Goal: Task Accomplishment & Management: Manage account settings

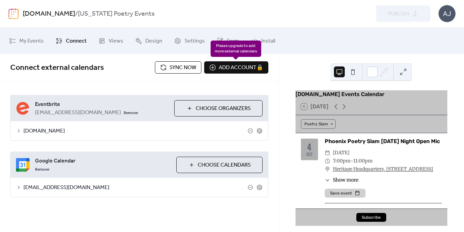
scroll to position [727, 0]
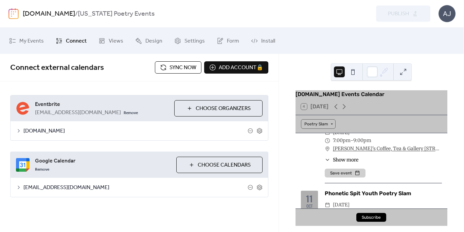
click at [175, 69] on span "Sync now" at bounding box center [183, 68] width 27 height 8
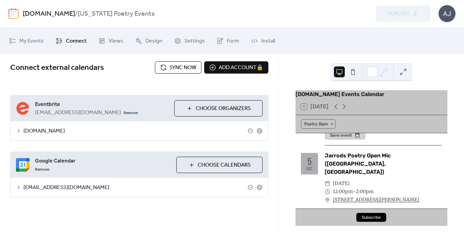
scroll to position [0, 0]
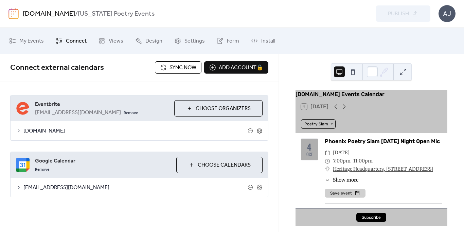
click at [327, 125] on div "Poetry Slam" at bounding box center [318, 124] width 35 height 10
click at [368, 145] on div "Phoenix Poetry Slam [DATE] Night Open Mic" at bounding box center [383, 141] width 117 height 8
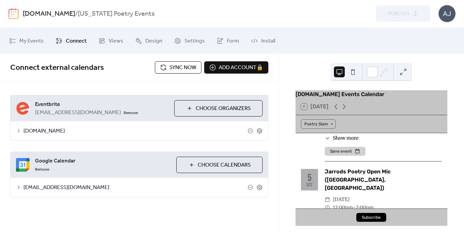
scroll to position [45, 0]
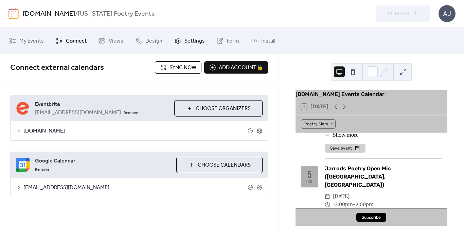
click at [190, 40] on span "Settings" at bounding box center [195, 41] width 20 height 11
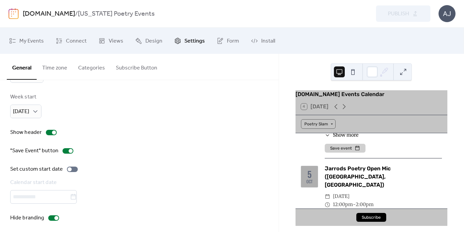
scroll to position [75, 0]
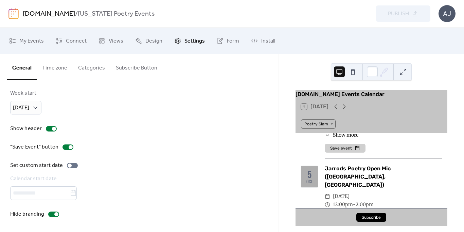
click at [85, 68] on button "Categories" at bounding box center [92, 66] width 38 height 25
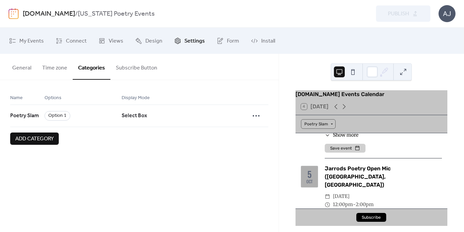
click at [29, 140] on span "Add category" at bounding box center [34, 139] width 38 height 8
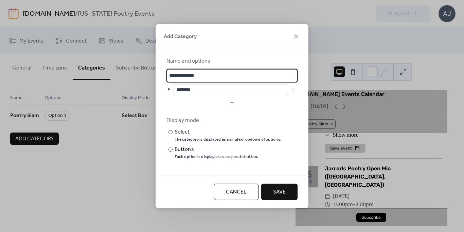
drag, startPoint x: 204, startPoint y: 76, endPoint x: 147, endPoint y: 75, distance: 57.8
click at [147, 75] on div "**********" at bounding box center [232, 116] width 464 height 232
click at [187, 89] on input "********" at bounding box center [231, 89] width 115 height 11
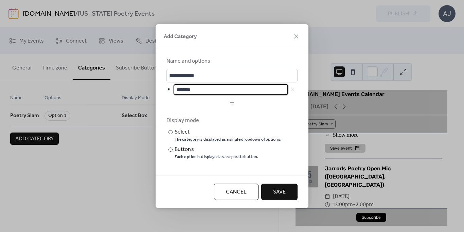
click at [169, 90] on div at bounding box center [169, 89] width 5 height 5
click at [231, 193] on span "Cancel" at bounding box center [236, 192] width 21 height 8
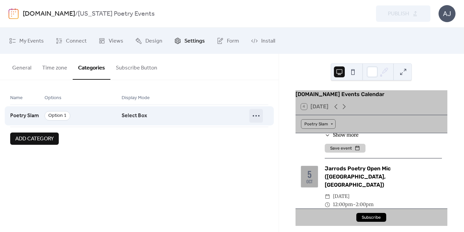
click at [257, 116] on icon at bounding box center [256, 115] width 11 height 11
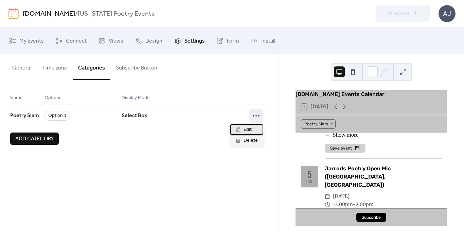
click at [252, 128] on div "Edit" at bounding box center [246, 129] width 33 height 11
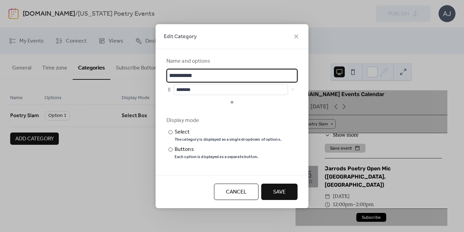
drag, startPoint x: 203, startPoint y: 77, endPoint x: 165, endPoint y: 76, distance: 38.1
click at [165, 76] on div "**********" at bounding box center [232, 112] width 153 height 126
click at [171, 149] on div at bounding box center [171, 149] width 4 height 4
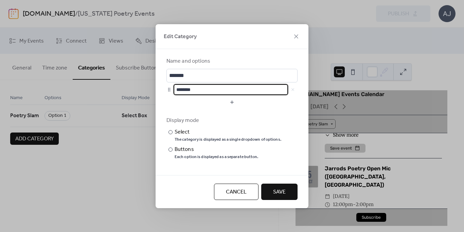
click at [186, 89] on input "********" at bounding box center [231, 89] width 115 height 11
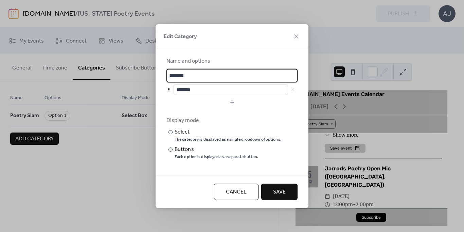
drag, startPoint x: 192, startPoint y: 77, endPoint x: 159, endPoint y: 76, distance: 32.3
click at [159, 76] on div "Name and options ******* ******** Display mode ​ Select The category is display…" at bounding box center [232, 112] width 153 height 126
type input "**********"
click at [184, 91] on input "********" at bounding box center [231, 89] width 115 height 11
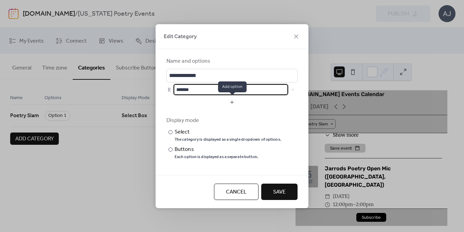
type input "*******"
click at [232, 102] on button "button" at bounding box center [232, 102] width 131 height 11
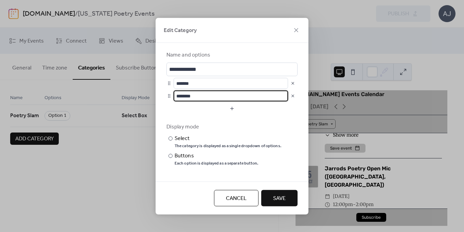
drag, startPoint x: 206, startPoint y: 96, endPoint x: 173, endPoint y: 96, distance: 33.7
click at [173, 96] on div "********" at bounding box center [232, 95] width 131 height 11
type input "*"
type input "******"
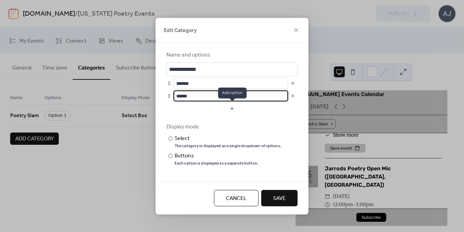
click at [234, 108] on button "button" at bounding box center [232, 108] width 131 height 11
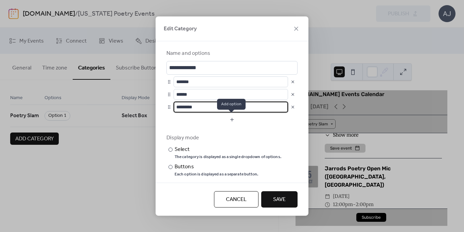
type input "*********"
click at [229, 119] on button "button" at bounding box center [232, 119] width 131 height 11
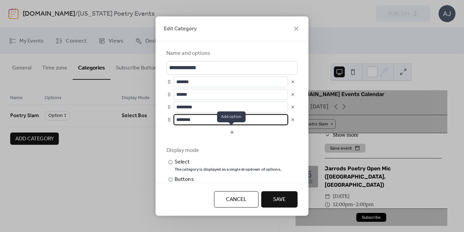
type input "********"
click at [233, 133] on button "button" at bounding box center [232, 131] width 131 height 11
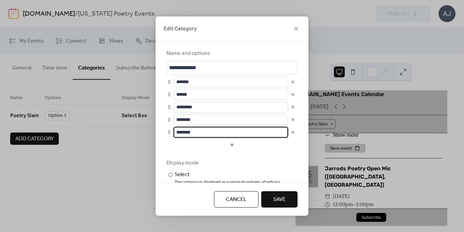
drag, startPoint x: 212, startPoint y: 132, endPoint x: 174, endPoint y: 130, distance: 38.1
click at [174, 130] on input "********" at bounding box center [231, 131] width 115 height 11
type input "******"
click at [232, 144] on button "button" at bounding box center [232, 144] width 131 height 11
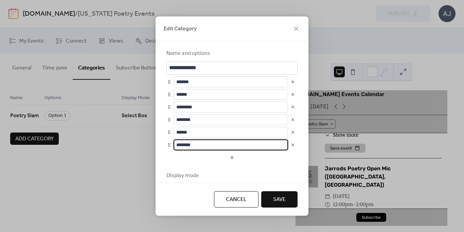
drag, startPoint x: 218, startPoint y: 144, endPoint x: 170, endPoint y: 143, distance: 47.6
click at [170, 143] on div "********" at bounding box center [232, 144] width 131 height 11
click at [188, 144] on input "******" at bounding box center [231, 144] width 115 height 11
drag, startPoint x: 194, startPoint y: 145, endPoint x: 171, endPoint y: 144, distance: 23.5
click at [171, 144] on div "******" at bounding box center [232, 144] width 131 height 11
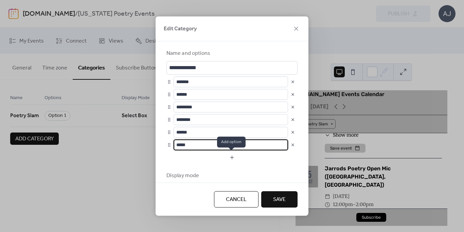
type input "*****"
click at [235, 154] on button "button" at bounding box center [232, 157] width 131 height 11
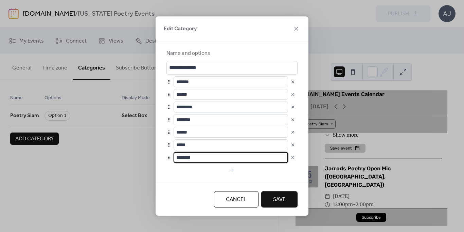
drag, startPoint x: 223, startPoint y: 159, endPoint x: 157, endPoint y: 152, distance: 66.3
click at [157, 152] on div "**********" at bounding box center [232, 111] width 153 height 141
type input "****"
click at [231, 169] on button "button" at bounding box center [232, 169] width 131 height 11
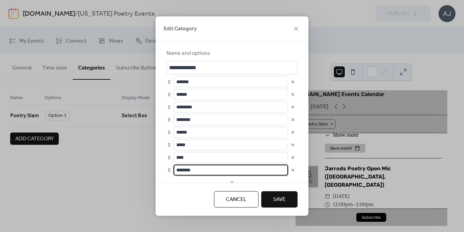
scroll to position [0, 0]
drag, startPoint x: 211, startPoint y: 170, endPoint x: 175, endPoint y: 172, distance: 36.1
click at [175, 172] on input "********" at bounding box center [230, 169] width 113 height 11
type input "********"
click at [232, 182] on button "button" at bounding box center [232, 182] width 131 height 11
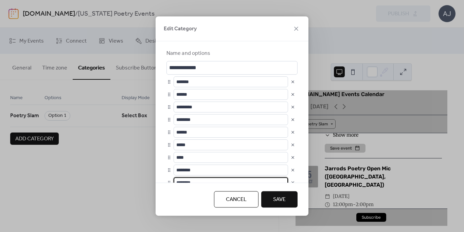
scroll to position [5, 0]
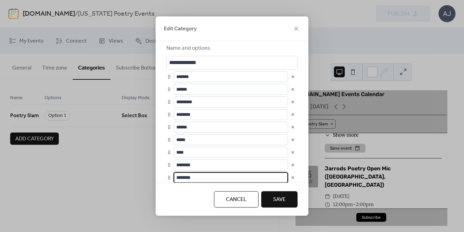
drag, startPoint x: 205, startPoint y: 177, endPoint x: 170, endPoint y: 176, distance: 34.7
click at [170, 176] on div "********" at bounding box center [232, 177] width 131 height 11
type input "******"
click at [274, 196] on span "Save" at bounding box center [279, 199] width 13 height 8
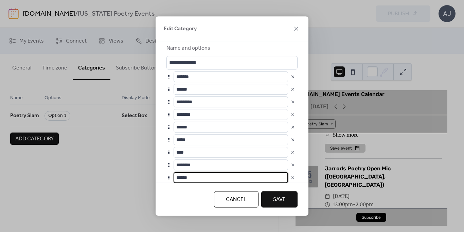
scroll to position [0, 0]
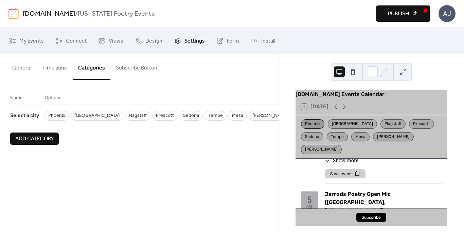
click at [315, 126] on div "Phoenix" at bounding box center [312, 124] width 23 height 10
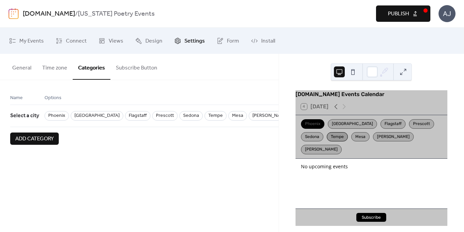
click at [327, 141] on div "Tempe" at bounding box center [337, 137] width 21 height 10
click at [316, 128] on div "Phoenix" at bounding box center [312, 124] width 23 height 10
click at [327, 141] on div "Tempe" at bounding box center [337, 137] width 21 height 10
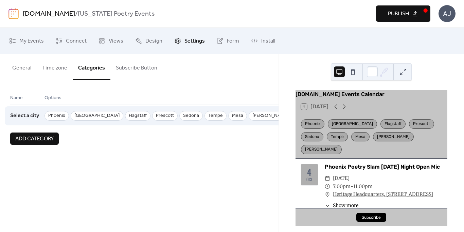
click at [52, 116] on span "Phoenix" at bounding box center [57, 116] width 24 height 10
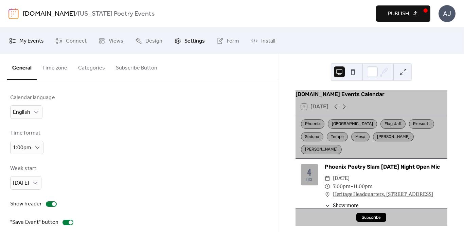
click at [37, 42] on span "My Events" at bounding box center [31, 41] width 24 height 11
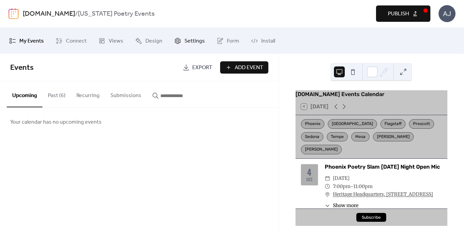
click at [197, 42] on span "Settings" at bounding box center [195, 41] width 20 height 11
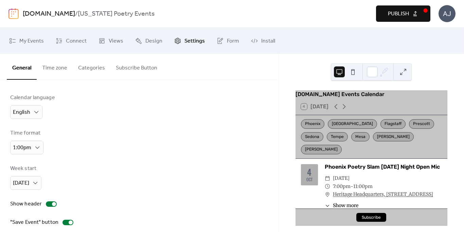
scroll to position [75, 0]
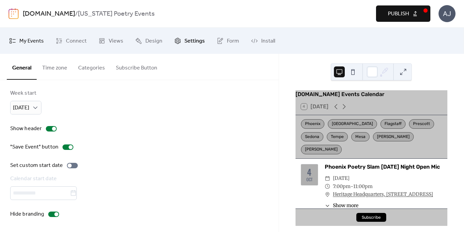
click at [35, 39] on span "My Events" at bounding box center [31, 41] width 24 height 11
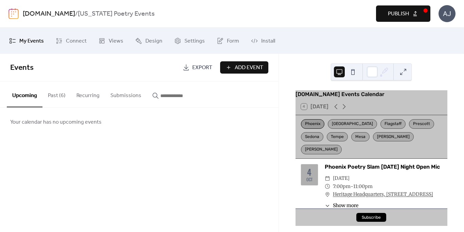
click at [317, 129] on div "Phoenix" at bounding box center [312, 124] width 23 height 10
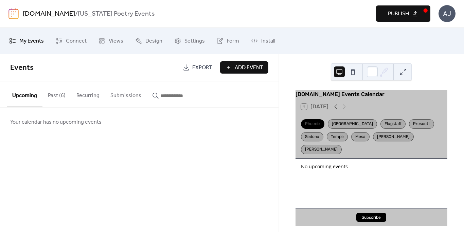
click at [238, 66] on span "Add Event" at bounding box center [249, 68] width 29 height 8
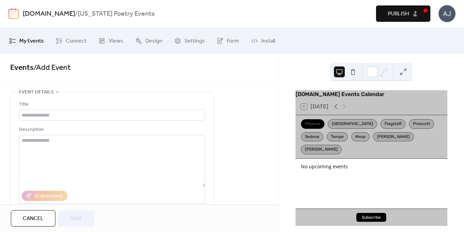
click at [42, 216] on span "Cancel" at bounding box center [33, 218] width 21 height 8
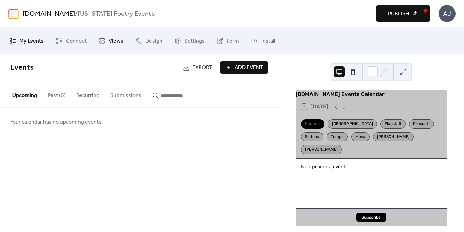
click at [113, 45] on span "Views" at bounding box center [116, 41] width 15 height 11
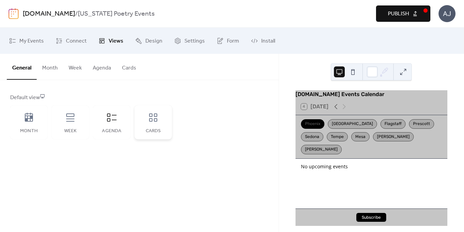
click at [149, 117] on icon at bounding box center [153, 117] width 11 height 11
click at [28, 38] on span "My Events" at bounding box center [31, 41] width 24 height 11
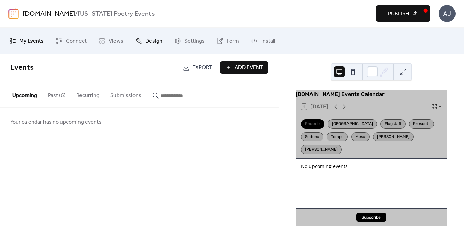
click at [150, 42] on span "Design" at bounding box center [154, 41] width 17 height 11
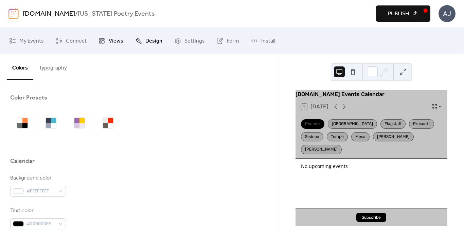
click at [113, 44] on span "Views" at bounding box center [116, 41] width 15 height 11
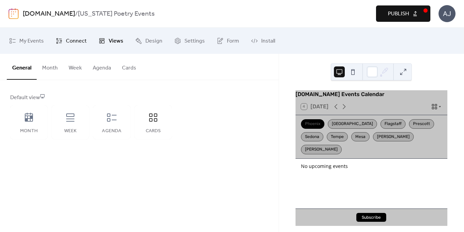
click at [82, 43] on span "Connect" at bounding box center [76, 41] width 21 height 11
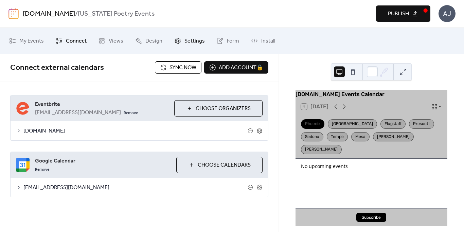
click at [196, 38] on span "Settings" at bounding box center [195, 41] width 20 height 11
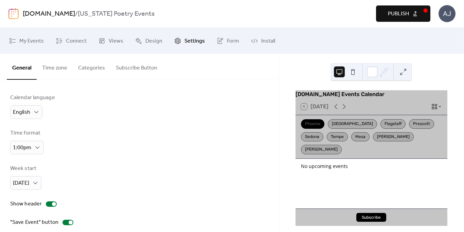
click at [93, 70] on button "Categories" at bounding box center [92, 66] width 38 height 25
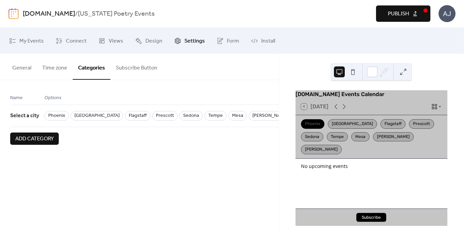
click at [123, 69] on button "Subscribe Button" at bounding box center [136, 66] width 52 height 25
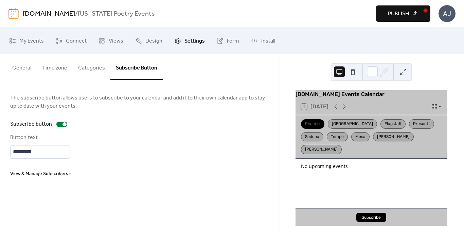
click at [47, 173] on span "View & Manage Subscribers" at bounding box center [39, 174] width 58 height 8
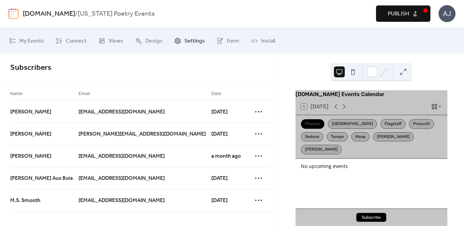
click at [187, 42] on span "Settings" at bounding box center [195, 41] width 20 height 11
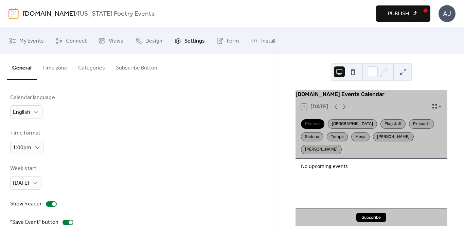
click at [86, 73] on button "Categories" at bounding box center [92, 66] width 38 height 25
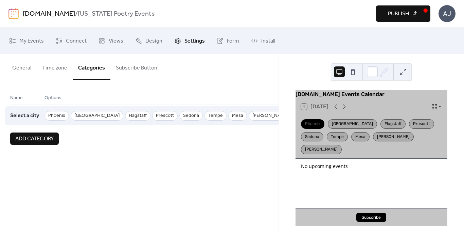
click at [31, 116] on span "Select a city" at bounding box center [24, 115] width 29 height 13
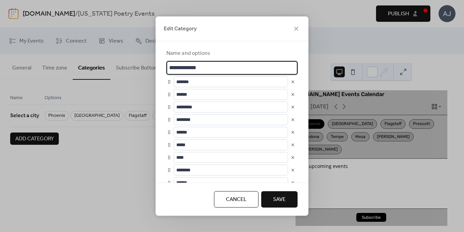
scroll to position [1, 0]
drag, startPoint x: 209, startPoint y: 67, endPoint x: 160, endPoint y: 74, distance: 49.8
click at [160, 74] on div "**********" at bounding box center [232, 111] width 153 height 141
type input "**********"
click at [291, 81] on button "button" at bounding box center [293, 82] width 10 height 10
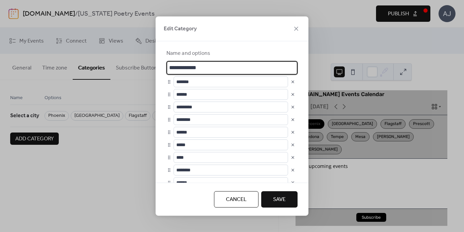
scroll to position [0, 0]
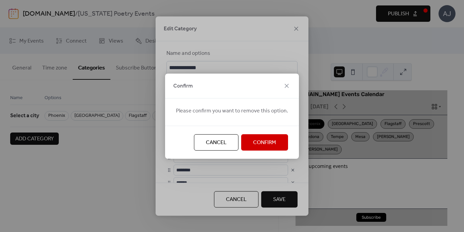
click at [260, 142] on span "Confirm" at bounding box center [264, 142] width 23 height 8
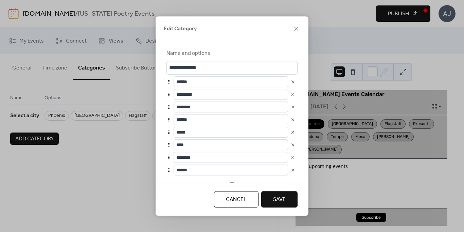
click at [289, 81] on button "button" at bounding box center [293, 82] width 10 height 10
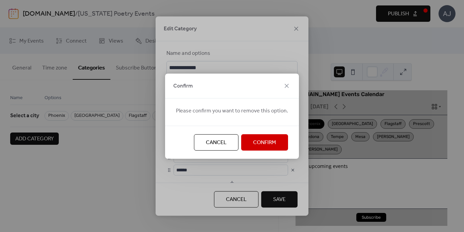
click at [271, 138] on span "Confirm" at bounding box center [264, 142] width 23 height 8
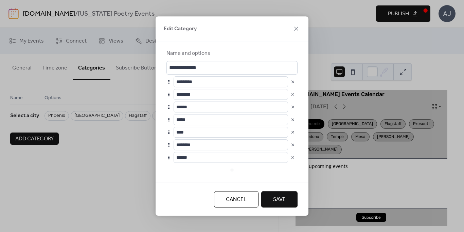
click at [290, 85] on button "button" at bounding box center [293, 82] width 10 height 10
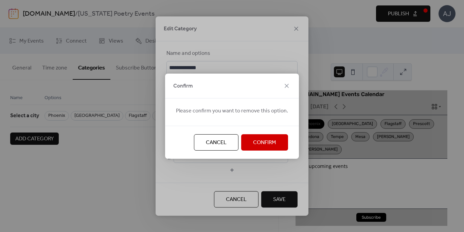
click at [276, 139] on button "Confirm" at bounding box center [264, 142] width 47 height 16
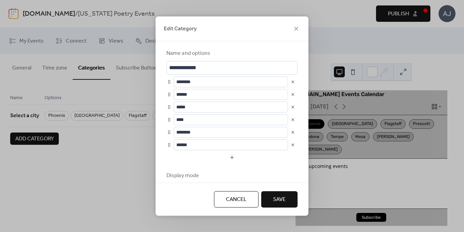
click at [292, 81] on button "button" at bounding box center [293, 82] width 10 height 10
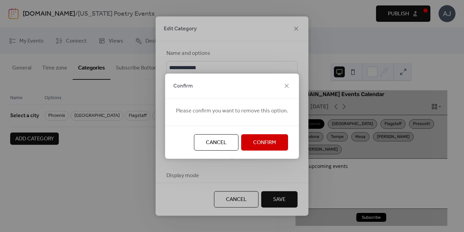
click at [273, 151] on div "Cancel Confirm" at bounding box center [232, 141] width 134 height 33
click at [274, 140] on span "Confirm" at bounding box center [264, 142] width 23 height 8
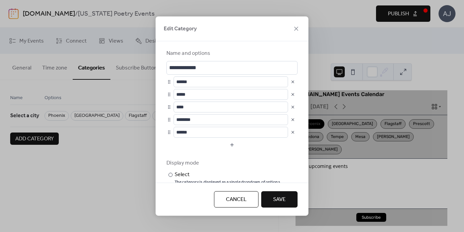
click at [291, 83] on button "button" at bounding box center [293, 82] width 10 height 10
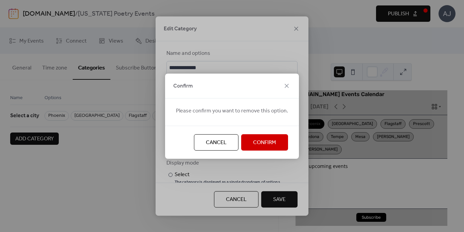
click at [278, 140] on button "Confirm" at bounding box center [264, 142] width 47 height 16
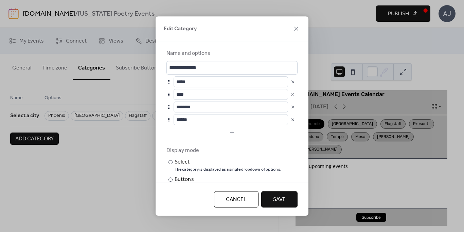
click at [291, 82] on button "button" at bounding box center [293, 82] width 10 height 10
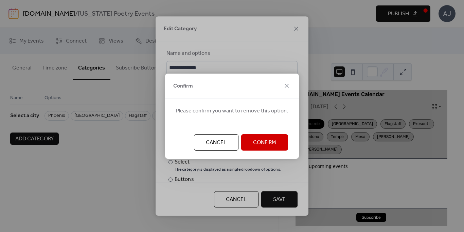
click at [266, 142] on span "Confirm" at bounding box center [264, 142] width 23 height 8
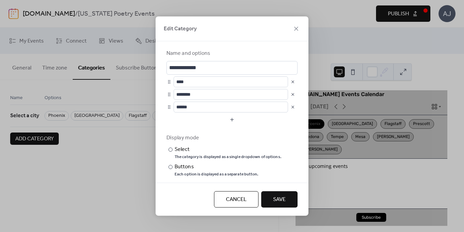
click at [290, 82] on button "button" at bounding box center [293, 82] width 10 height 10
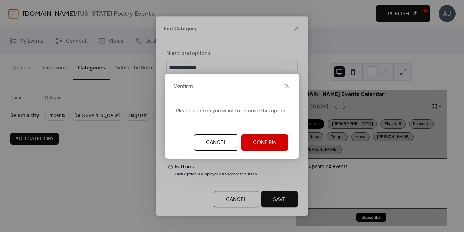
click at [260, 139] on span "Confirm" at bounding box center [264, 142] width 23 height 8
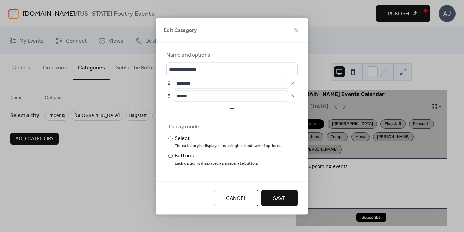
click at [292, 84] on button "button" at bounding box center [293, 83] width 10 height 10
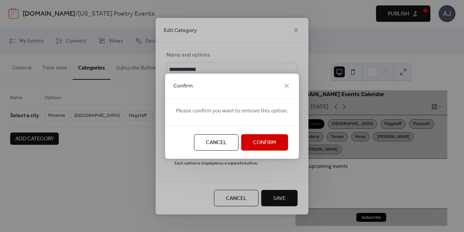
click at [272, 147] on button "Confirm" at bounding box center [264, 142] width 47 height 16
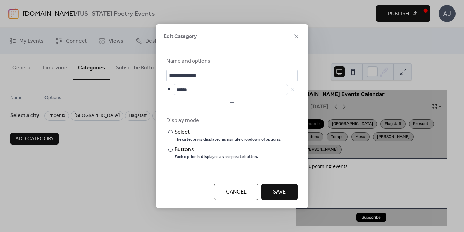
click at [293, 90] on div "******" at bounding box center [236, 89] width 124 height 11
click at [292, 90] on div "******" at bounding box center [236, 89] width 124 height 11
click at [170, 90] on div at bounding box center [169, 89] width 5 height 5
click at [292, 89] on div "******" at bounding box center [236, 89] width 124 height 11
click at [172, 130] on div "​" at bounding box center [170, 132] width 7 height 8
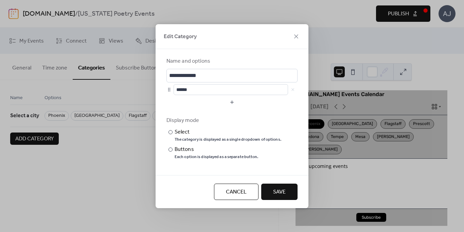
click at [293, 89] on div "******" at bounding box center [236, 89] width 124 height 11
click at [169, 89] on div at bounding box center [169, 89] width 5 height 5
drag, startPoint x: 200, startPoint y: 90, endPoint x: 176, endPoint y: 88, distance: 23.8
click at [176, 88] on input "******" at bounding box center [231, 89] width 115 height 11
drag, startPoint x: 293, startPoint y: 89, endPoint x: 296, endPoint y: 110, distance: 21.6
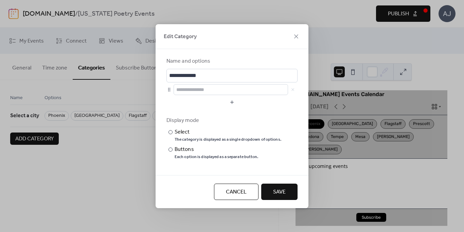
click at [296, 110] on form "**********" at bounding box center [232, 111] width 131 height 109
click at [282, 92] on input "text" at bounding box center [231, 89] width 115 height 11
click at [230, 75] on input "**********" at bounding box center [232, 76] width 131 height 14
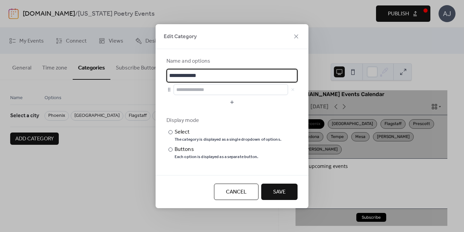
click at [276, 188] on span "Save" at bounding box center [279, 192] width 13 height 8
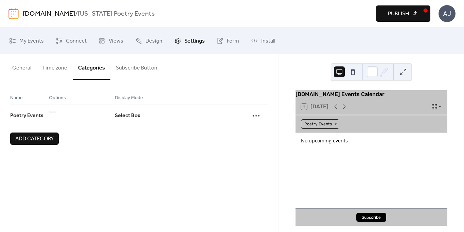
click at [312, 129] on div "Poetry Events" at bounding box center [320, 124] width 38 height 10
click at [313, 137] on span "Clear" at bounding box center [312, 138] width 10 height 6
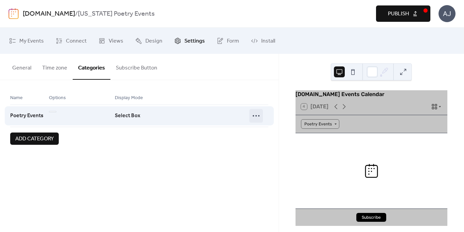
click at [255, 117] on icon at bounding box center [256, 115] width 11 height 11
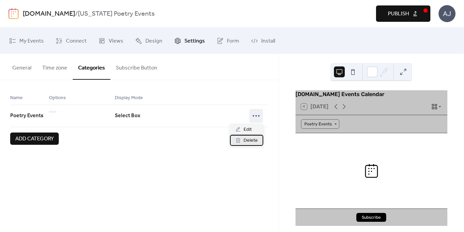
click at [254, 139] on span "Delete" at bounding box center [251, 140] width 14 height 8
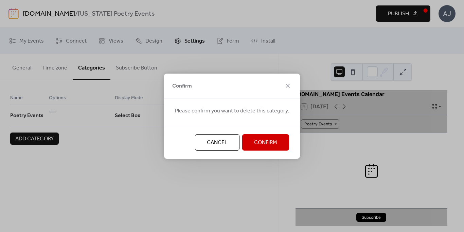
click at [262, 142] on span "Confirm" at bounding box center [265, 142] width 23 height 8
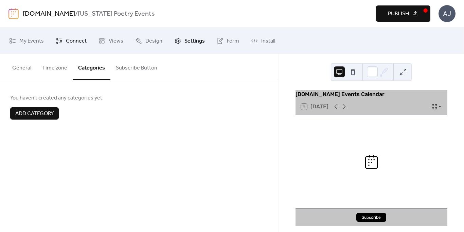
click at [69, 42] on span "Connect" at bounding box center [76, 41] width 21 height 11
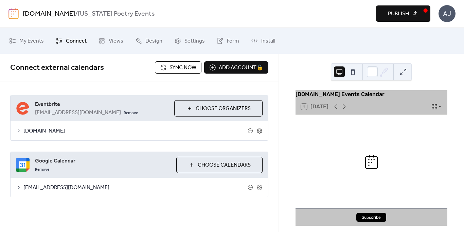
click at [173, 72] on span "Sync now" at bounding box center [183, 68] width 27 height 8
click at [179, 68] on span "Sync now" at bounding box center [183, 68] width 27 height 8
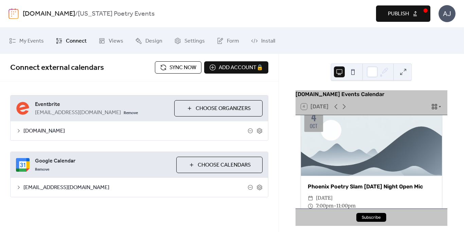
scroll to position [4, 0]
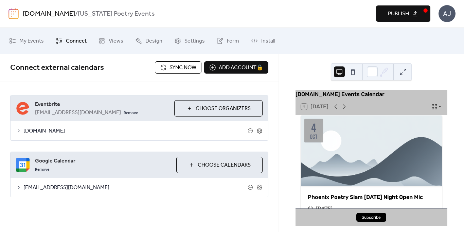
click at [348, 147] on div at bounding box center [371, 150] width 141 height 71
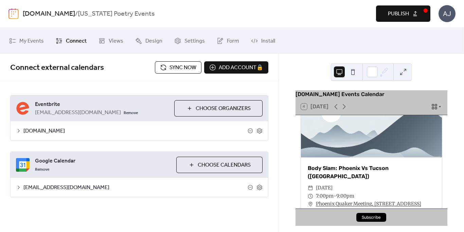
scroll to position [424, 0]
click at [347, 134] on div at bounding box center [371, 121] width 141 height 71
click at [148, 39] on span "Design" at bounding box center [154, 41] width 17 height 11
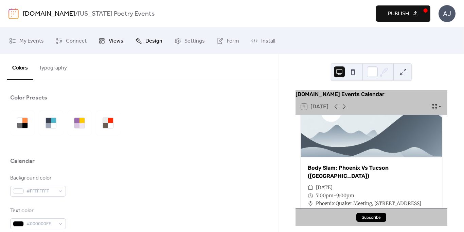
click at [113, 40] on span "Views" at bounding box center [116, 41] width 15 height 11
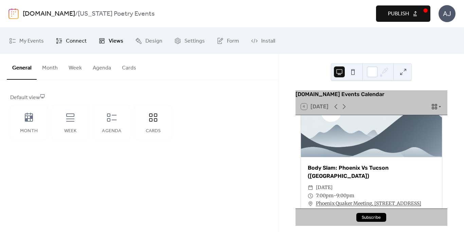
click at [77, 41] on span "Connect" at bounding box center [76, 41] width 21 height 11
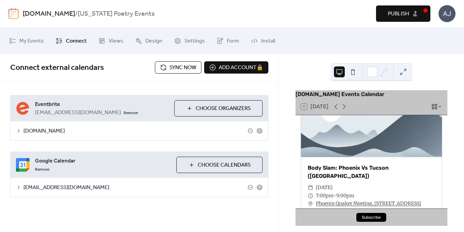
click at [177, 66] on span "Sync now" at bounding box center [183, 68] width 27 height 8
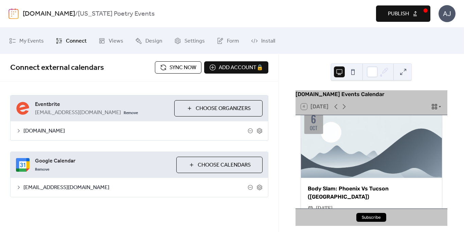
scroll to position [402, 0]
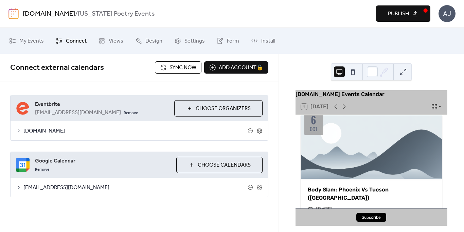
click at [347, 139] on div at bounding box center [371, 143] width 141 height 71
click at [186, 38] on span "Settings" at bounding box center [195, 41] width 20 height 11
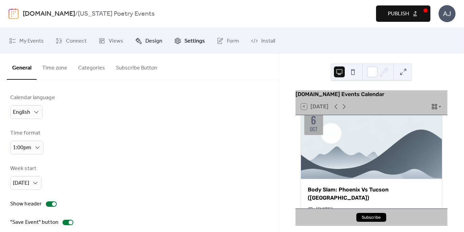
click at [159, 42] on span "Design" at bounding box center [154, 41] width 17 height 11
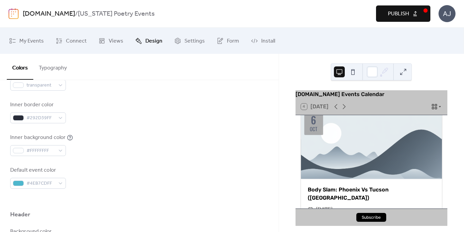
scroll to position [171, 0]
click at [76, 43] on span "Connect" at bounding box center [76, 41] width 21 height 11
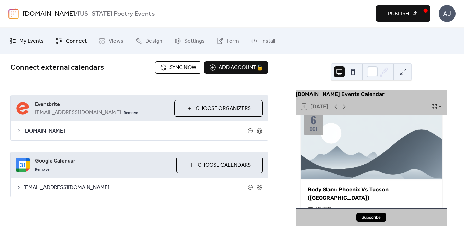
click at [40, 41] on span "My Events" at bounding box center [31, 41] width 24 height 11
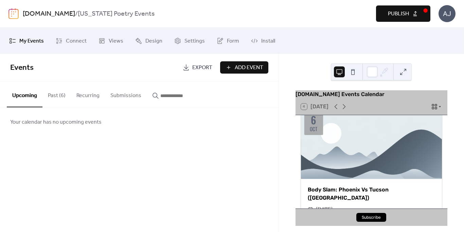
click at [123, 95] on button "Submissions" at bounding box center [126, 93] width 42 height 25
click at [185, 42] on span "Settings" at bounding box center [195, 41] width 20 height 11
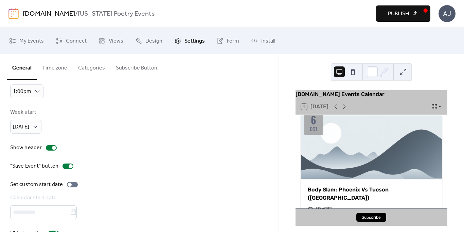
scroll to position [56, 0]
click at [385, 15] on button "Publish" at bounding box center [403, 13] width 54 height 16
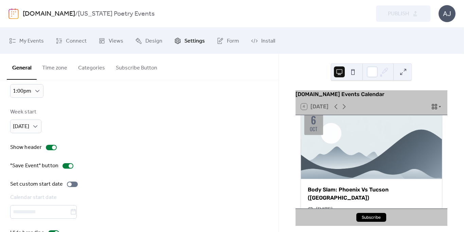
click at [447, 14] on div "AJ" at bounding box center [447, 13] width 17 height 17
click at [440, 34] on span "Account" at bounding box center [434, 31] width 20 height 8
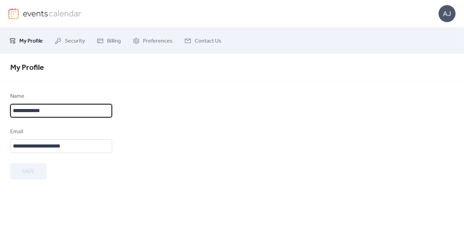
scroll to position [1, 0]
drag, startPoint x: 66, startPoint y: 110, endPoint x: 9, endPoint y: 114, distance: 56.9
click at [9, 114] on div "**********" at bounding box center [232, 135] width 464 height 87
type input "**********"
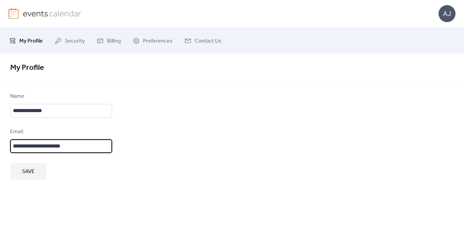
scroll to position [0, 0]
click at [80, 148] on input "**********" at bounding box center [61, 146] width 102 height 14
click at [33, 171] on span "Save" at bounding box center [28, 171] width 13 height 8
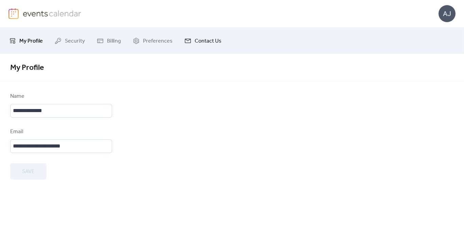
click at [191, 42] on link "Contact Us" at bounding box center [203, 40] width 47 height 21
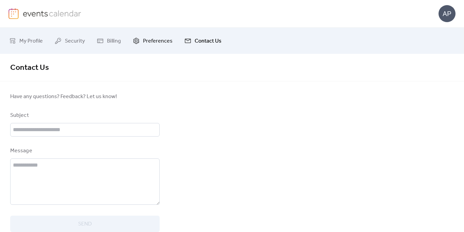
click at [163, 38] on span "Preferences" at bounding box center [158, 41] width 30 height 11
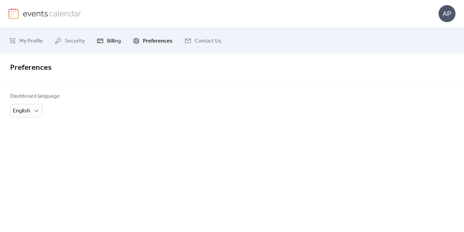
click at [113, 41] on span "Billing" at bounding box center [114, 41] width 14 height 11
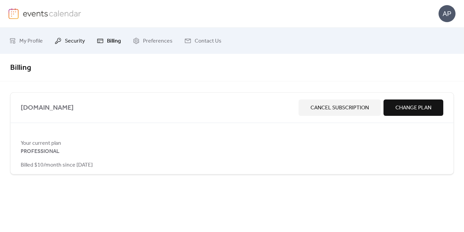
click at [75, 42] on span "Security" at bounding box center [75, 41] width 20 height 11
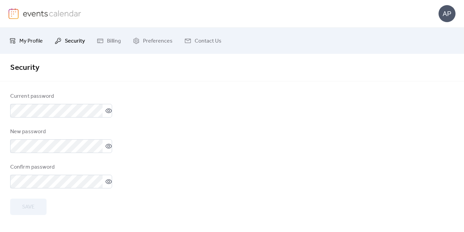
click at [36, 40] on span "My Profile" at bounding box center [30, 41] width 23 height 11
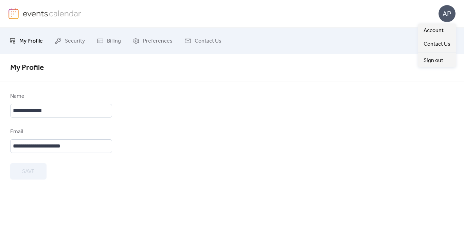
click at [445, 18] on div "AP" at bounding box center [447, 13] width 17 height 17
click at [441, 27] on span "Account" at bounding box center [434, 31] width 20 height 8
click at [36, 16] on img at bounding box center [52, 13] width 59 height 10
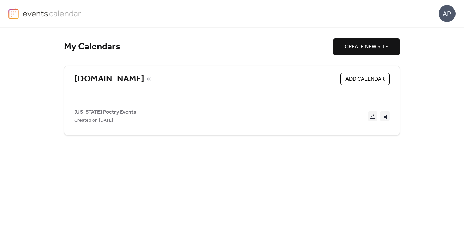
click at [117, 81] on link "[DOMAIN_NAME]" at bounding box center [109, 78] width 70 height 11
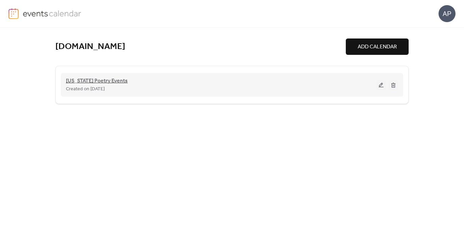
click at [106, 82] on span "[US_STATE] Poetry Events" at bounding box center [97, 81] width 62 height 8
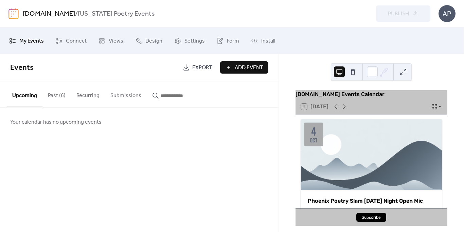
click at [342, 143] on div at bounding box center [371, 154] width 141 height 71
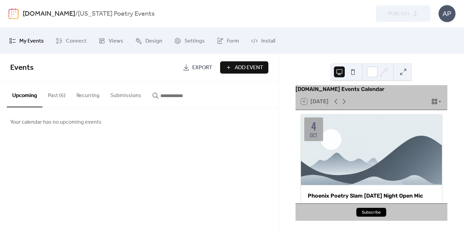
click at [341, 197] on div "Phoenix Poetry Slam [DATE] Night Open Mic" at bounding box center [371, 195] width 141 height 8
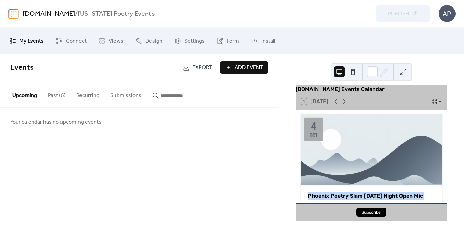
click at [341, 197] on div "Phoenix Poetry Slam [DATE] Night Open Mic" at bounding box center [371, 195] width 141 height 8
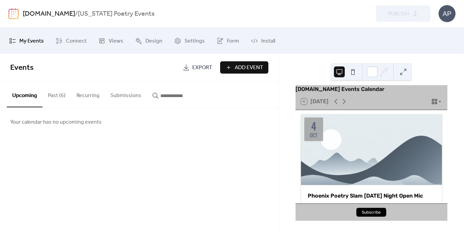
click at [350, 159] on div at bounding box center [371, 149] width 141 height 71
click at [438, 103] on icon at bounding box center [440, 101] width 4 height 4
click at [430, 122] on span "Agenda" at bounding box center [427, 123] width 15 height 6
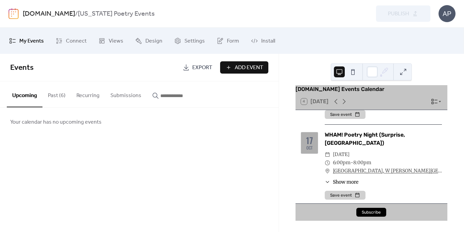
scroll to position [1623, 0]
click at [25, 42] on span "My Events" at bounding box center [31, 41] width 24 height 11
click at [27, 41] on span "My Events" at bounding box center [31, 41] width 24 height 11
click at [64, 41] on link "Connect" at bounding box center [71, 40] width 41 height 21
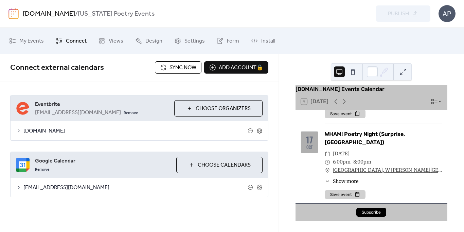
click at [181, 69] on span "Sync now" at bounding box center [183, 68] width 27 height 8
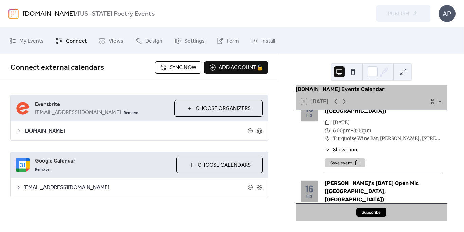
scroll to position [1566, 0]
